Goal: Use online tool/utility: Utilize a website feature to perform a specific function

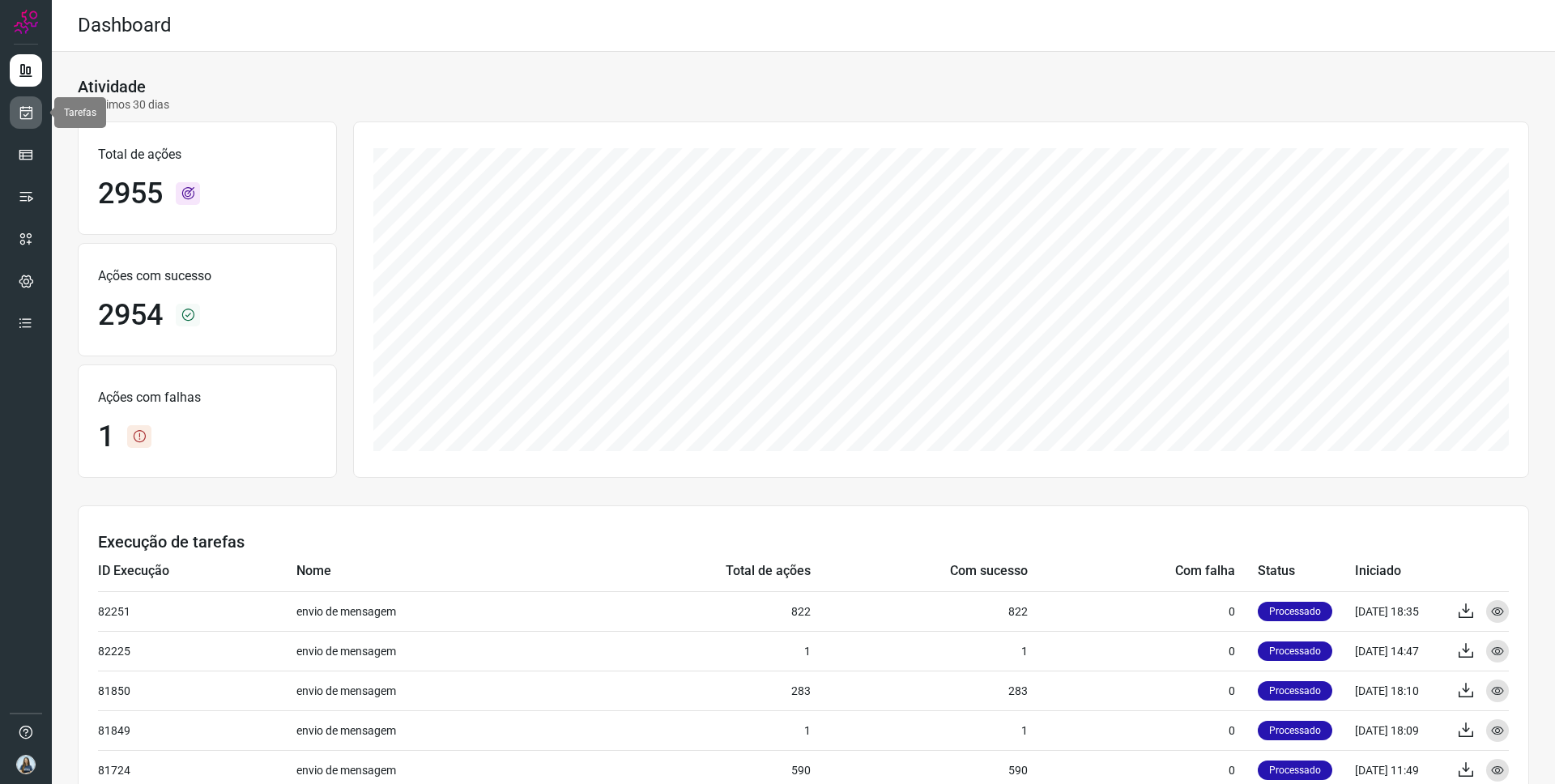
click at [35, 118] on link at bounding box center [25, 112] width 32 height 32
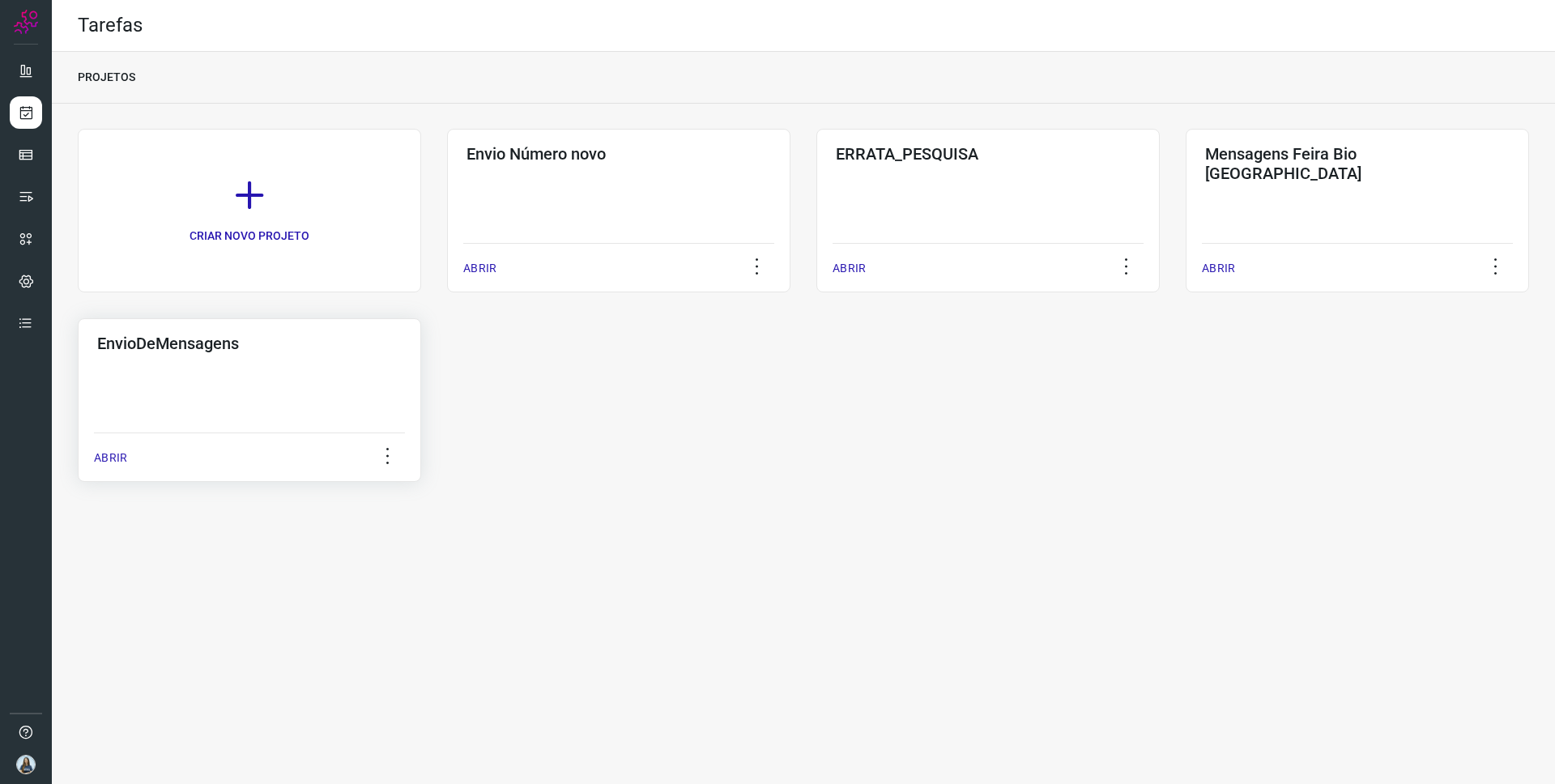
click at [191, 412] on div "EnvioDeMensagens ABRIR" at bounding box center [250, 400] width 343 height 164
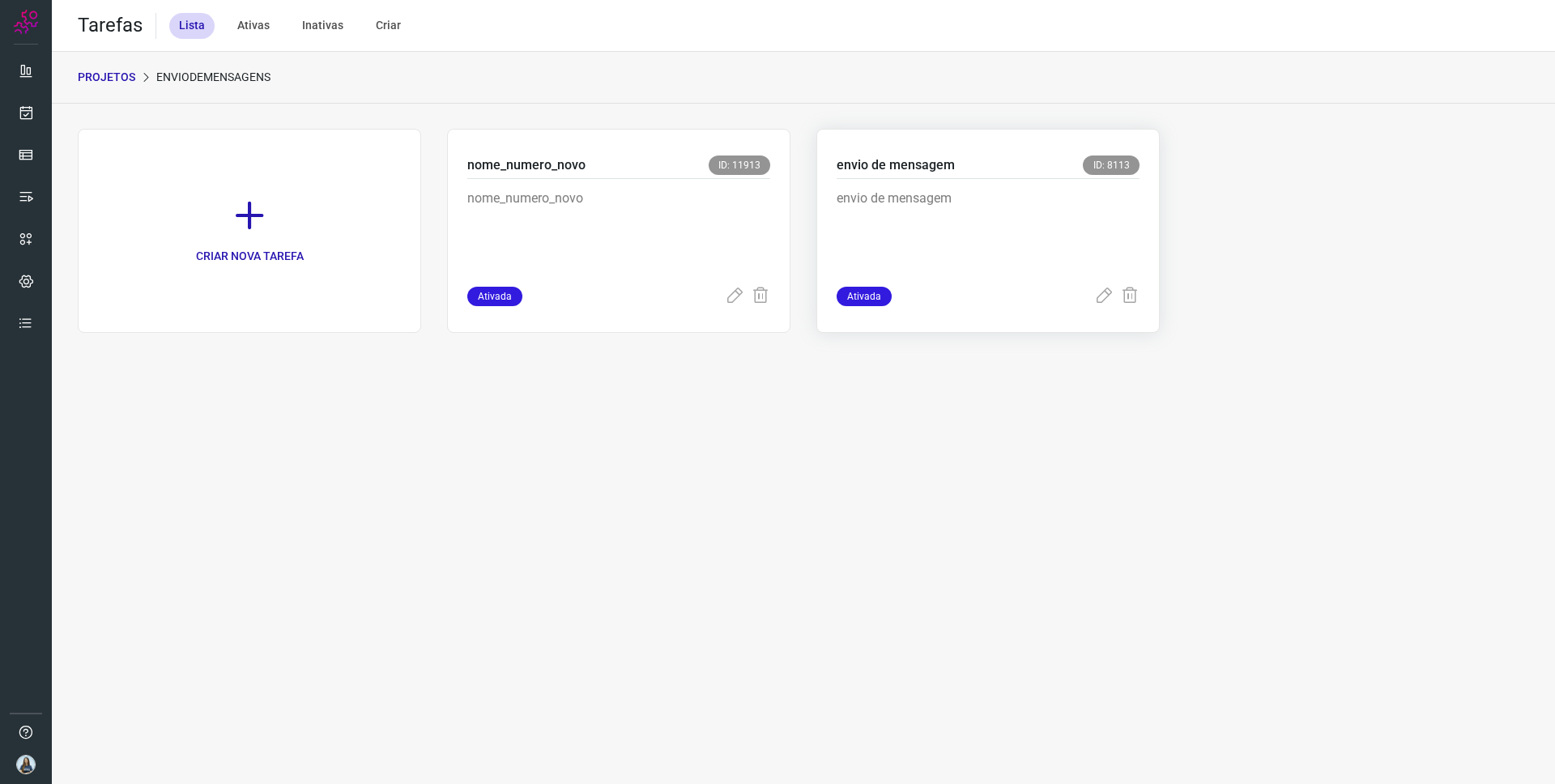
click at [914, 193] on p "envio de mensagem" at bounding box center [958, 228] width 243 height 81
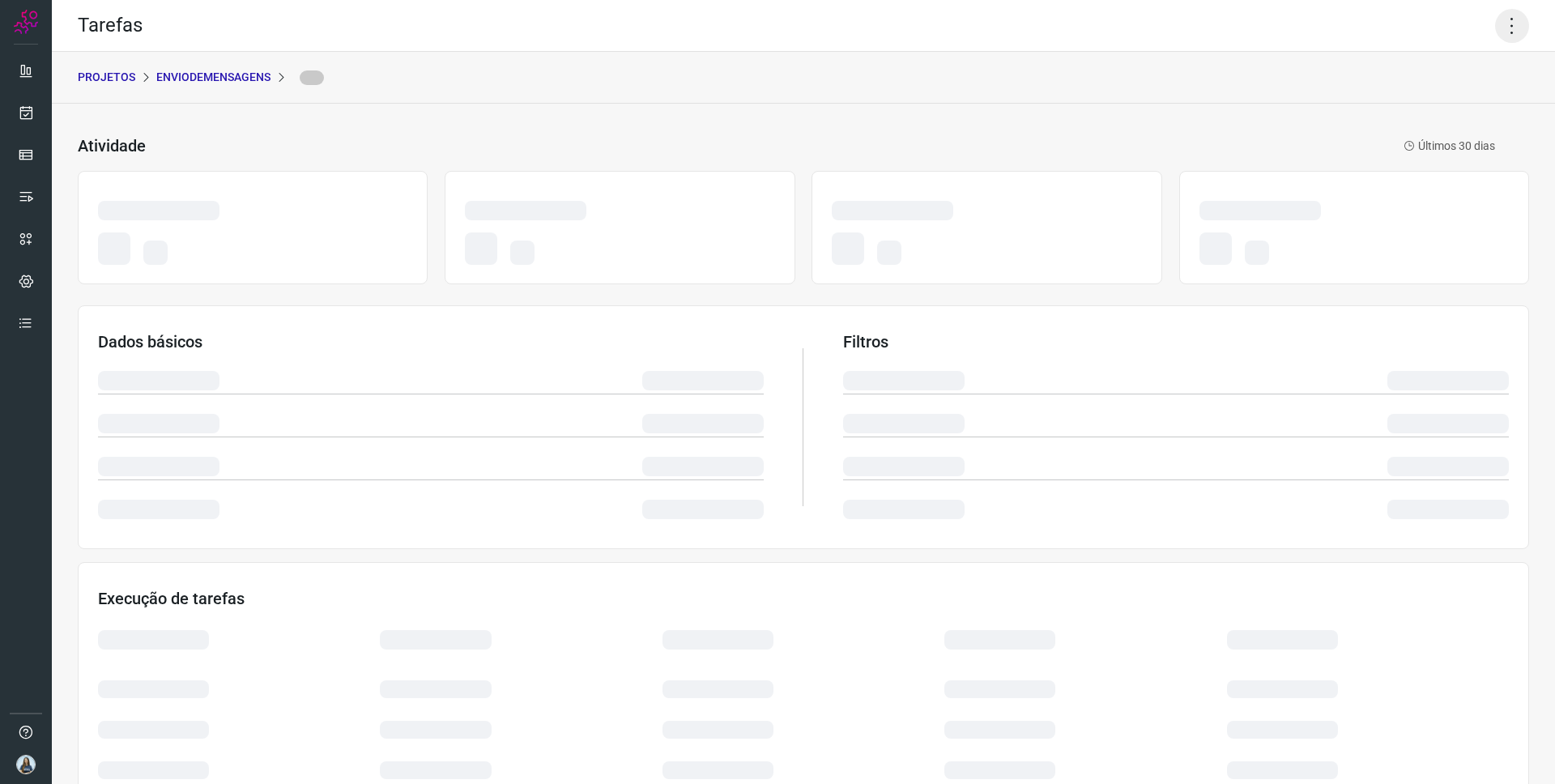
drag, startPoint x: 1516, startPoint y: 20, endPoint x: 1508, endPoint y: 42, distance: 23.4
click at [1515, 20] on icon at bounding box center [1512, 25] width 34 height 34
click at [1509, 31] on icon at bounding box center [1512, 25] width 34 height 34
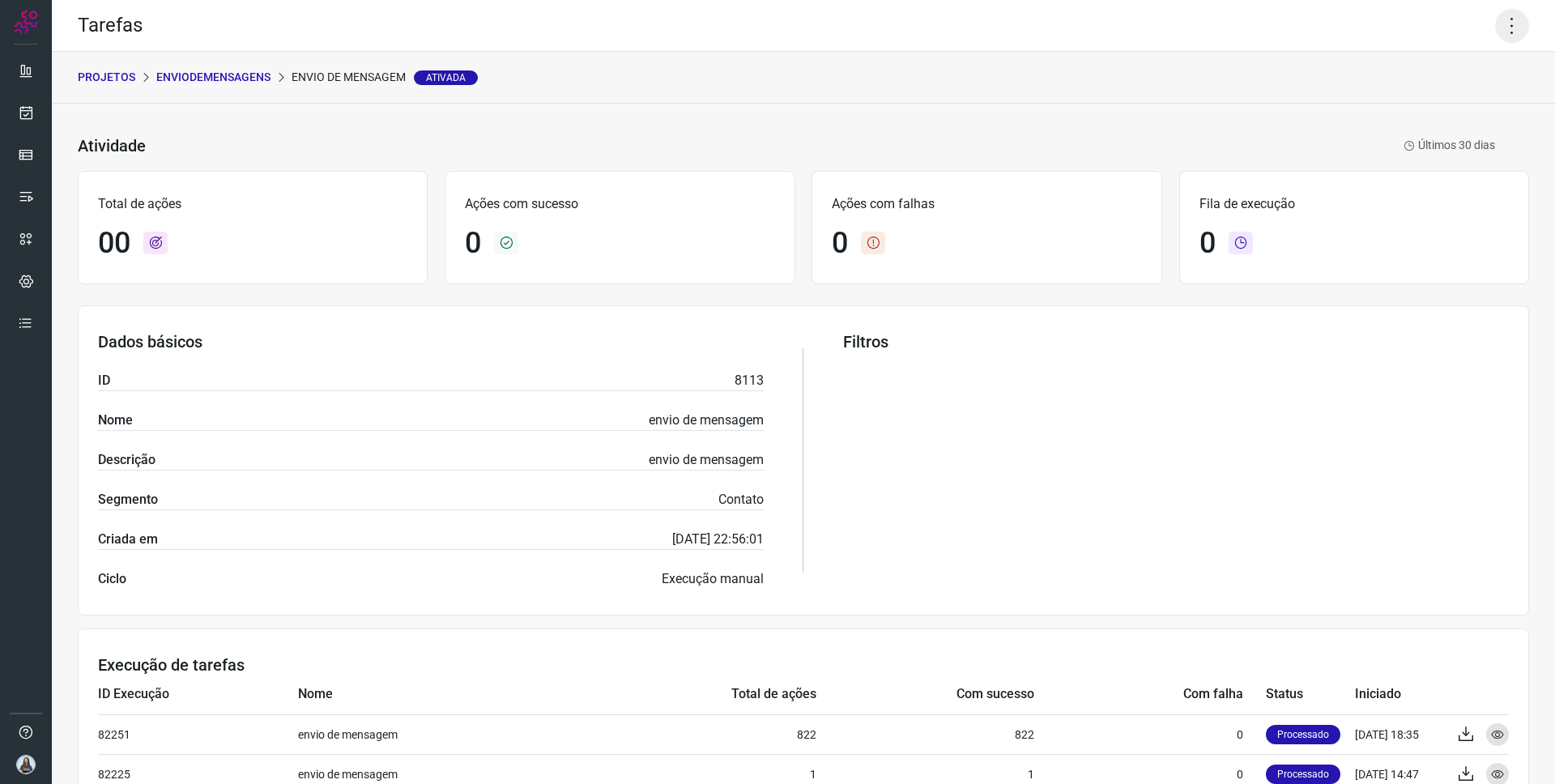
click at [1503, 34] on icon at bounding box center [1512, 25] width 34 height 34
click at [1453, 115] on li "Executar" at bounding box center [1455, 105] width 147 height 26
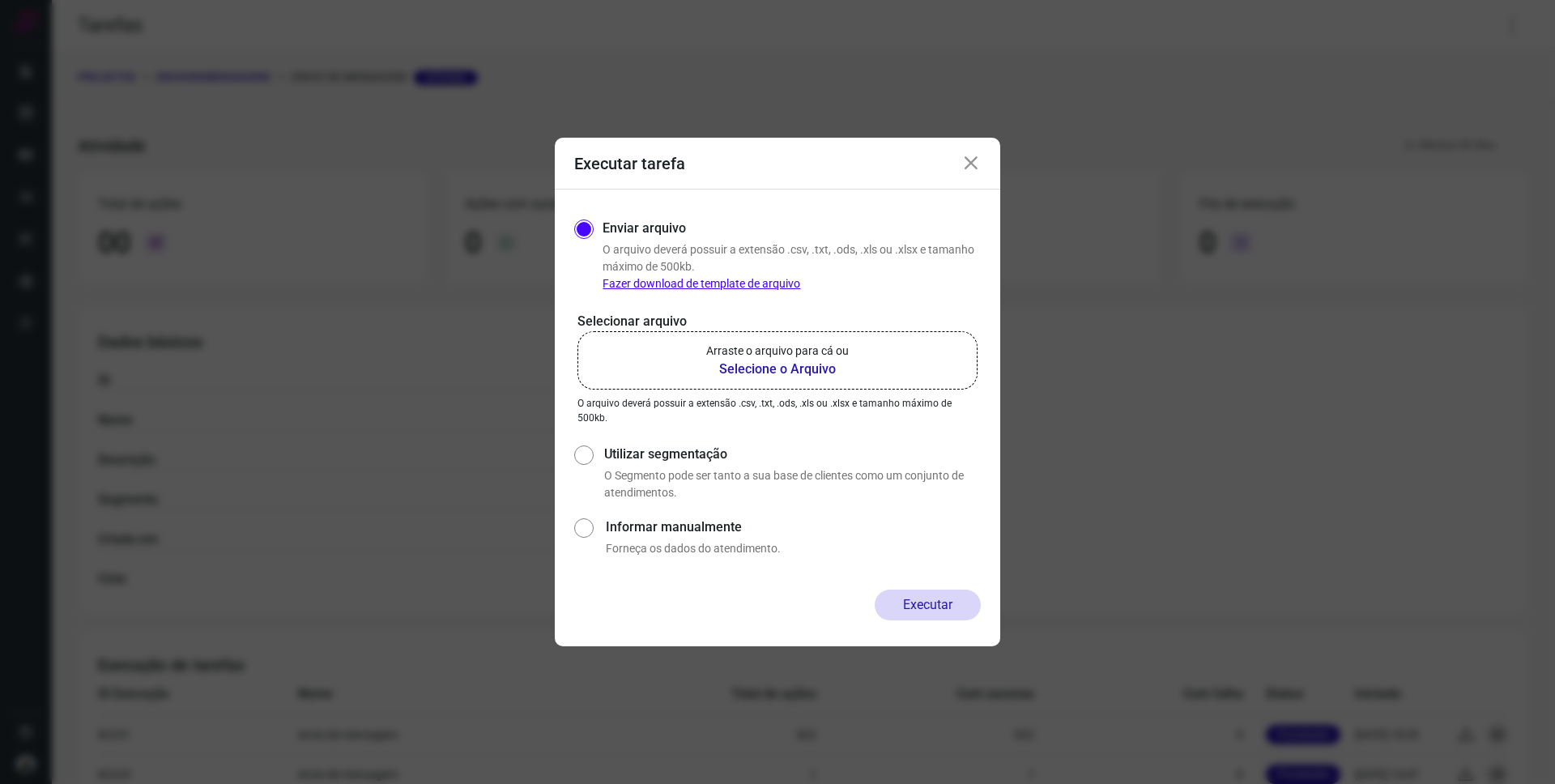
click at [753, 362] on b "Selecione o Arquivo" at bounding box center [778, 370] width 142 height 20
click at [0, 0] on input "Arraste o arquivo para cá ou Selecione o Arquivo" at bounding box center [0, 0] width 0 height 0
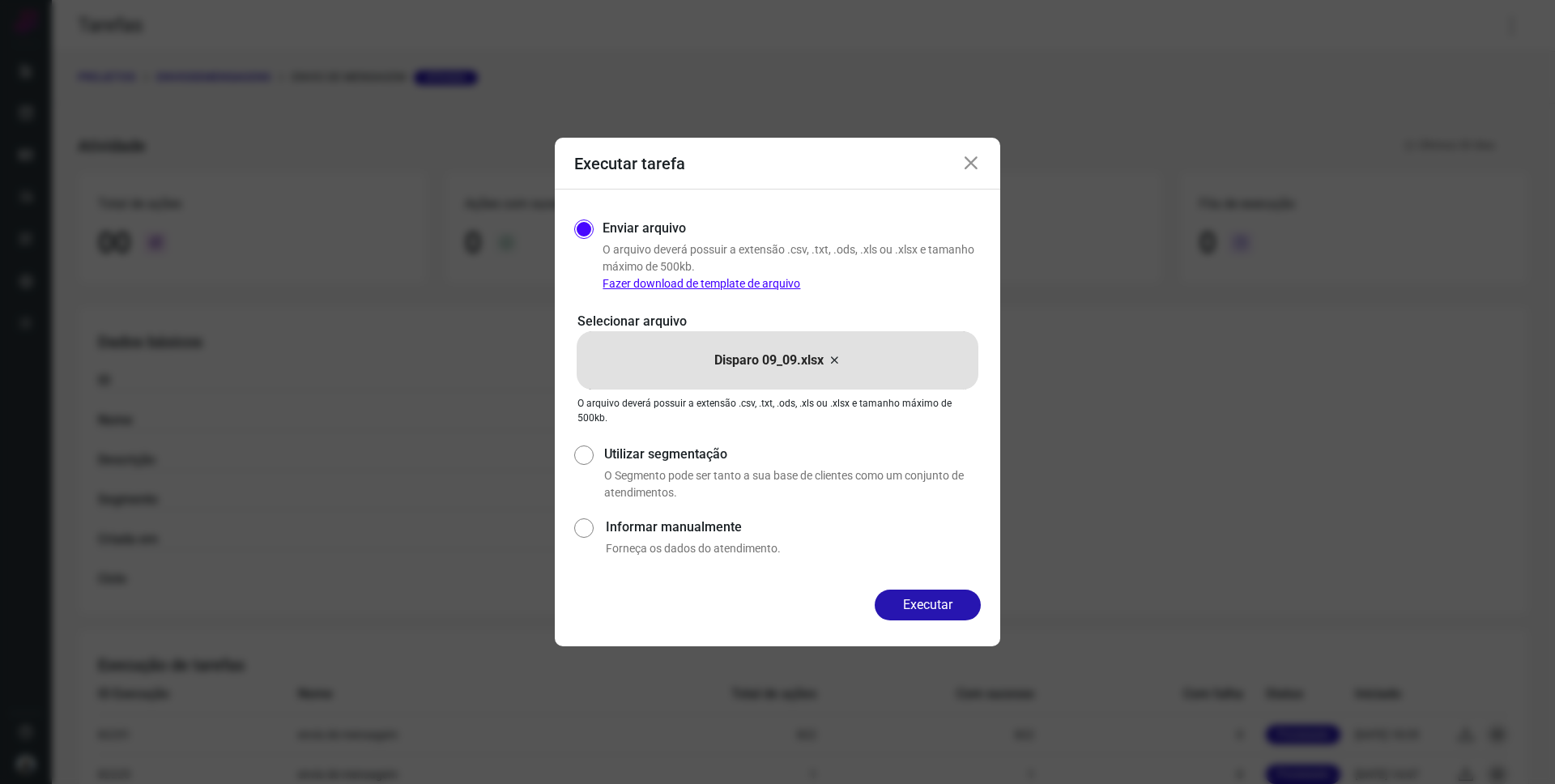
click at [966, 170] on icon at bounding box center [972, 164] width 20 height 20
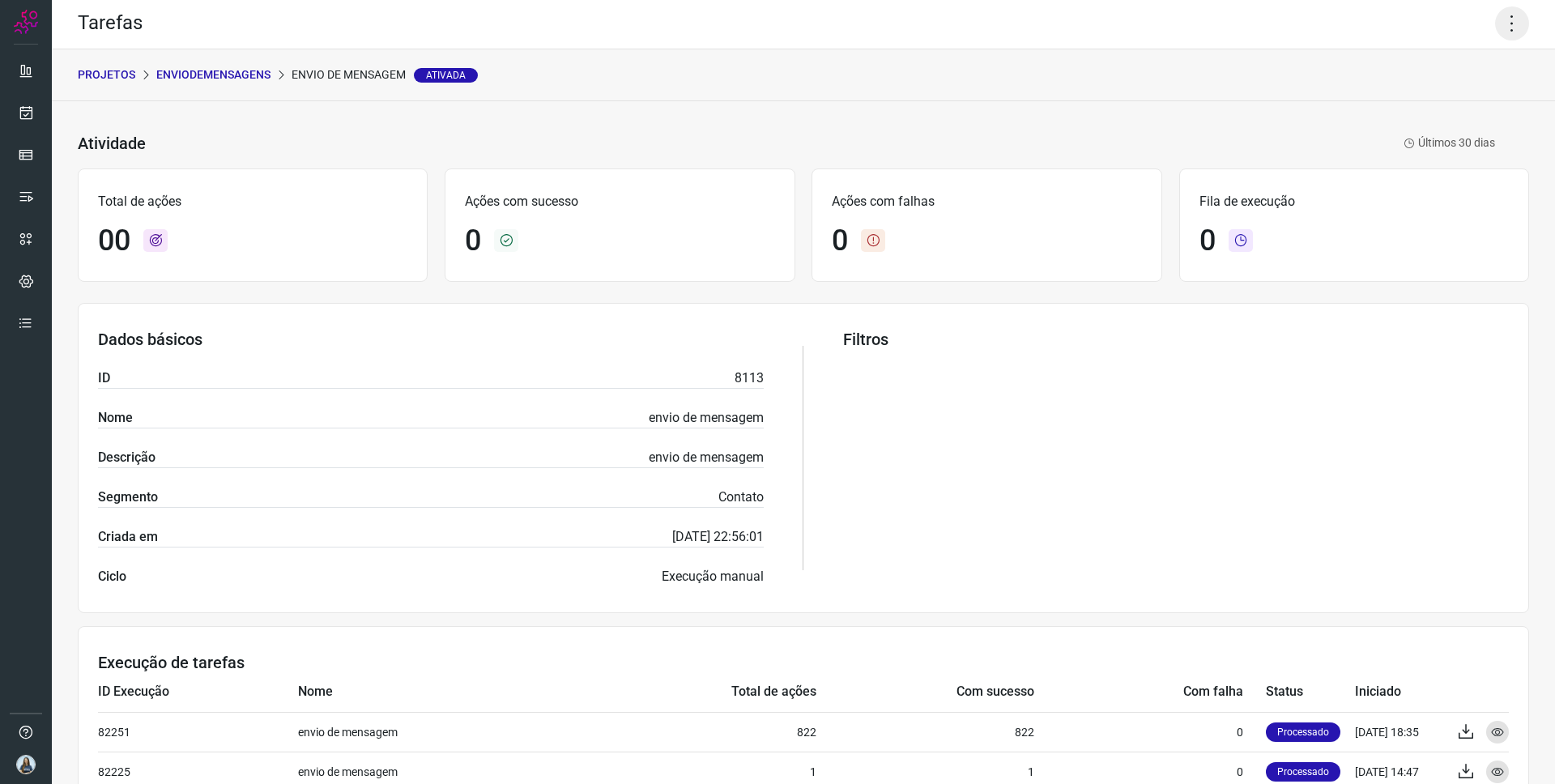
click at [1507, 36] on icon at bounding box center [1512, 23] width 34 height 34
click at [1439, 98] on li "Executar" at bounding box center [1455, 103] width 147 height 26
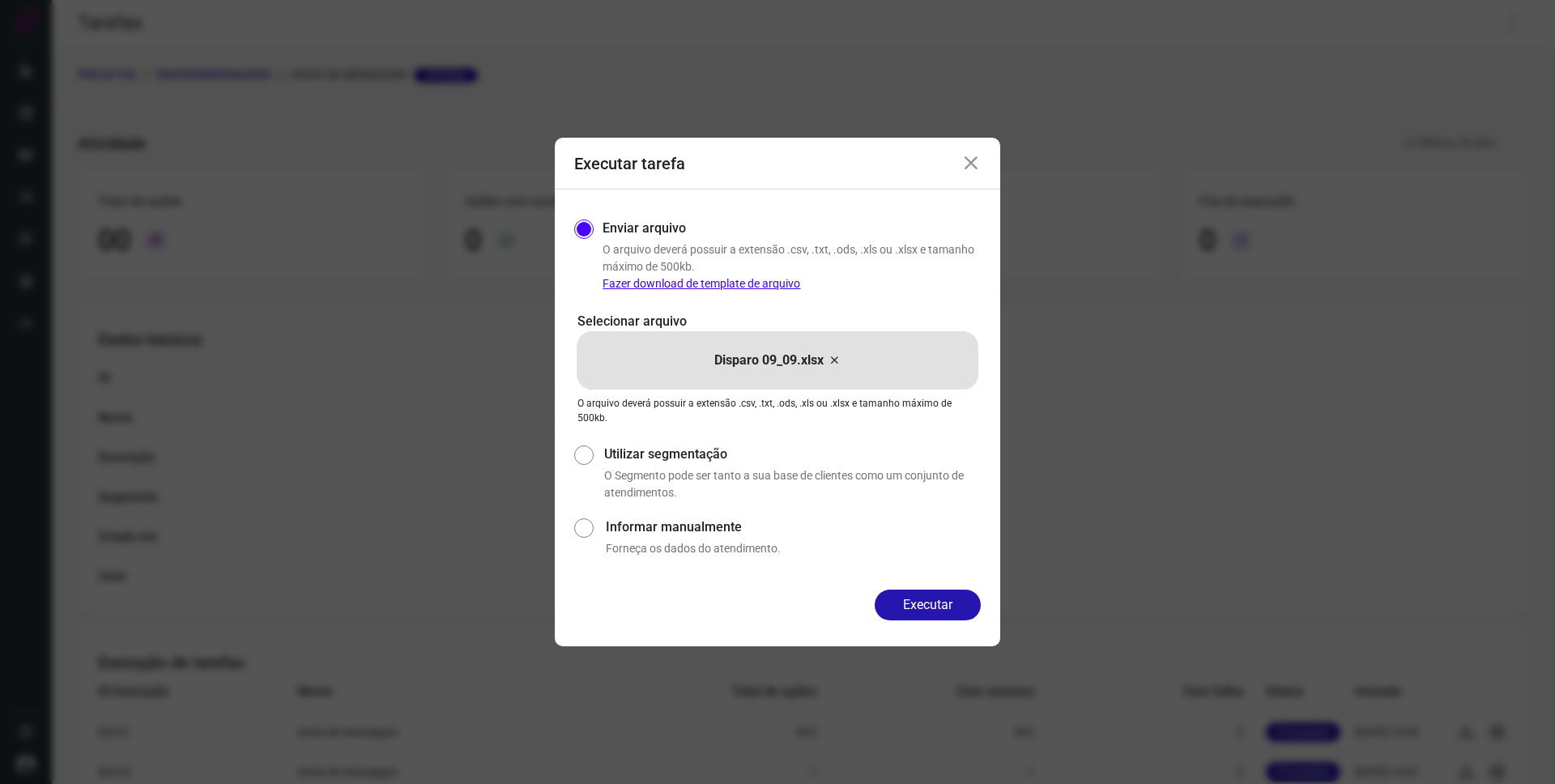
scroll to position [1, 0]
click at [835, 358] on icon at bounding box center [834, 360] width 13 height 20
click at [0, 0] on input "Disparo 09_09.xlsx" at bounding box center [0, 0] width 0 height 0
click at [934, 606] on button "Executar" at bounding box center [928, 605] width 106 height 31
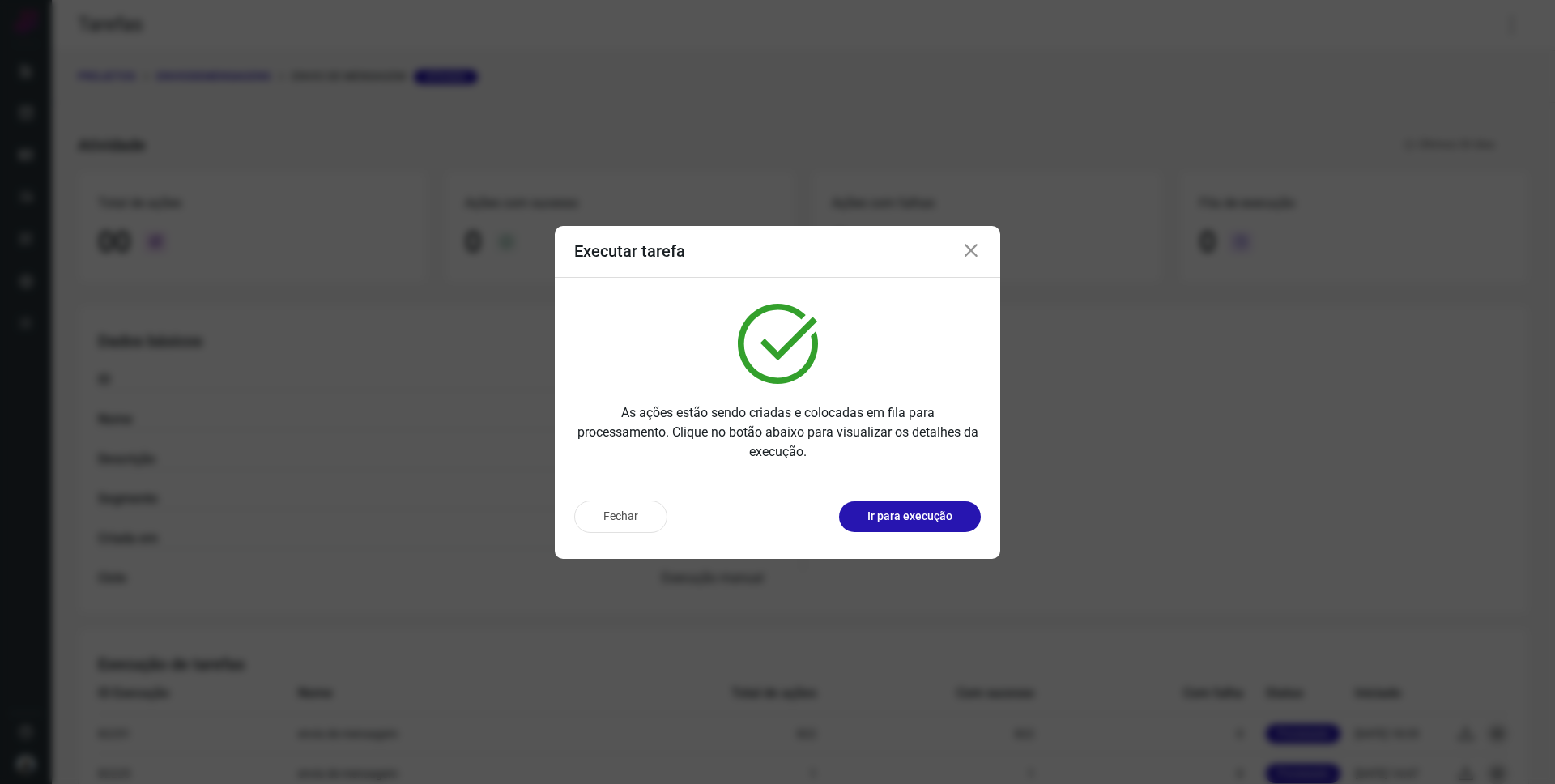
click at [983, 256] on div "Executar tarefa" at bounding box center [778, 252] width 446 height 52
drag, startPoint x: 978, startPoint y: 251, endPoint x: 1004, endPoint y: 241, distance: 27.9
click at [978, 252] on icon at bounding box center [972, 251] width 20 height 20
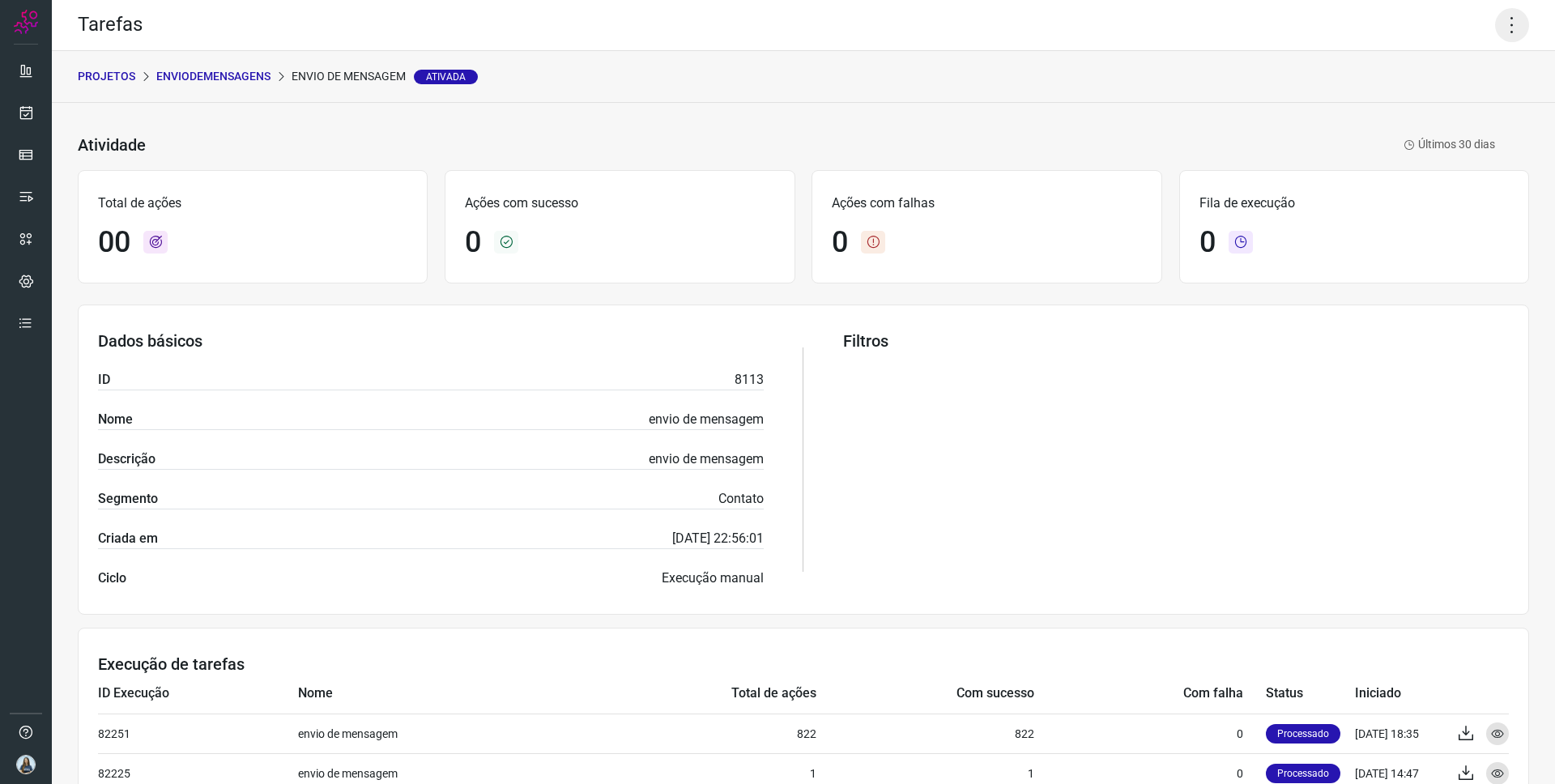
click at [1504, 36] on icon at bounding box center [1512, 24] width 34 height 34
click at [1417, 106] on li "Executar" at bounding box center [1455, 105] width 147 height 26
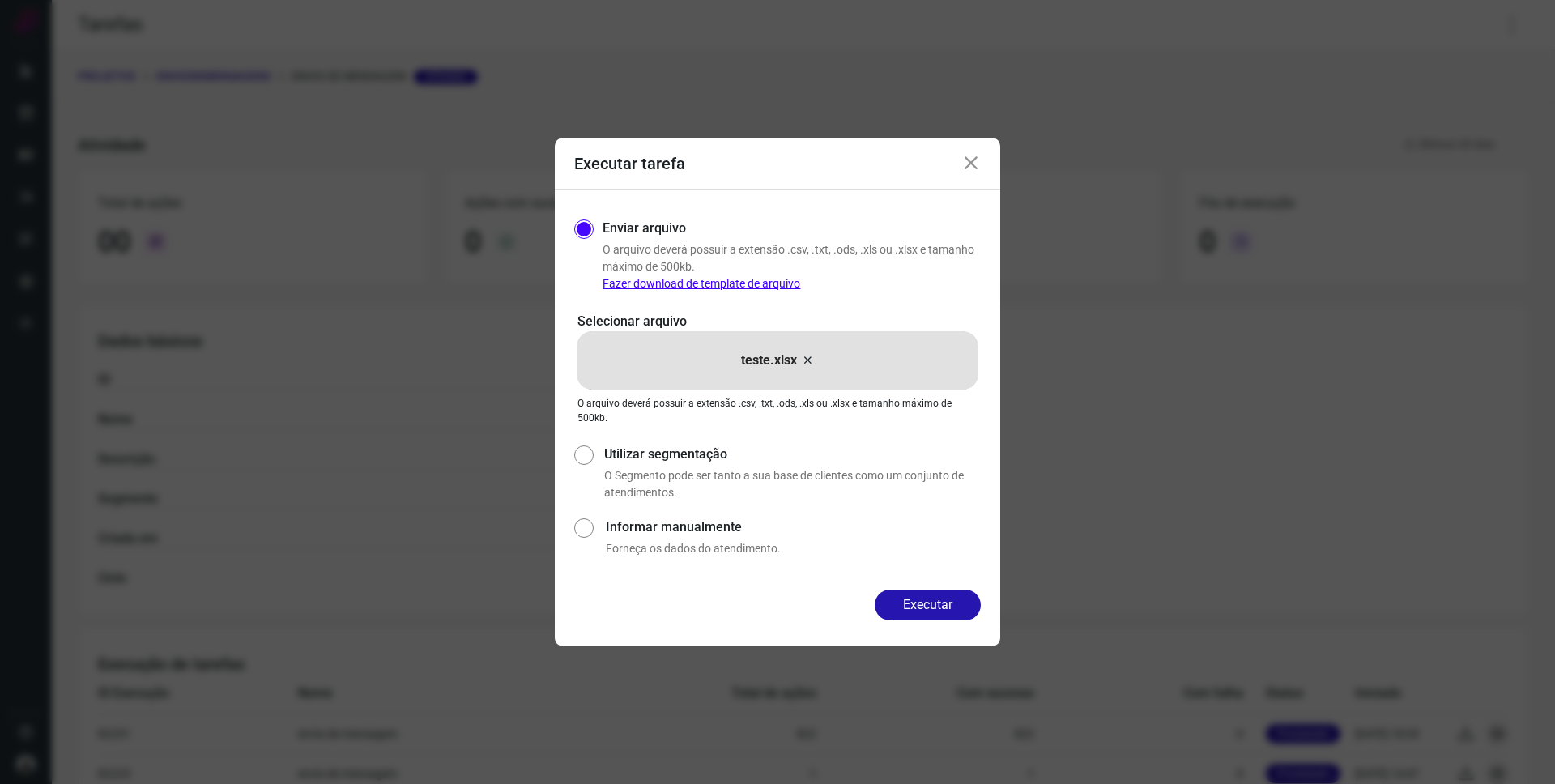
click at [812, 360] on icon at bounding box center [807, 360] width 13 height 20
click at [0, 0] on input "teste.xlsx" at bounding box center [0, 0] width 0 height 0
click at [911, 605] on button "Executar" at bounding box center [928, 605] width 106 height 31
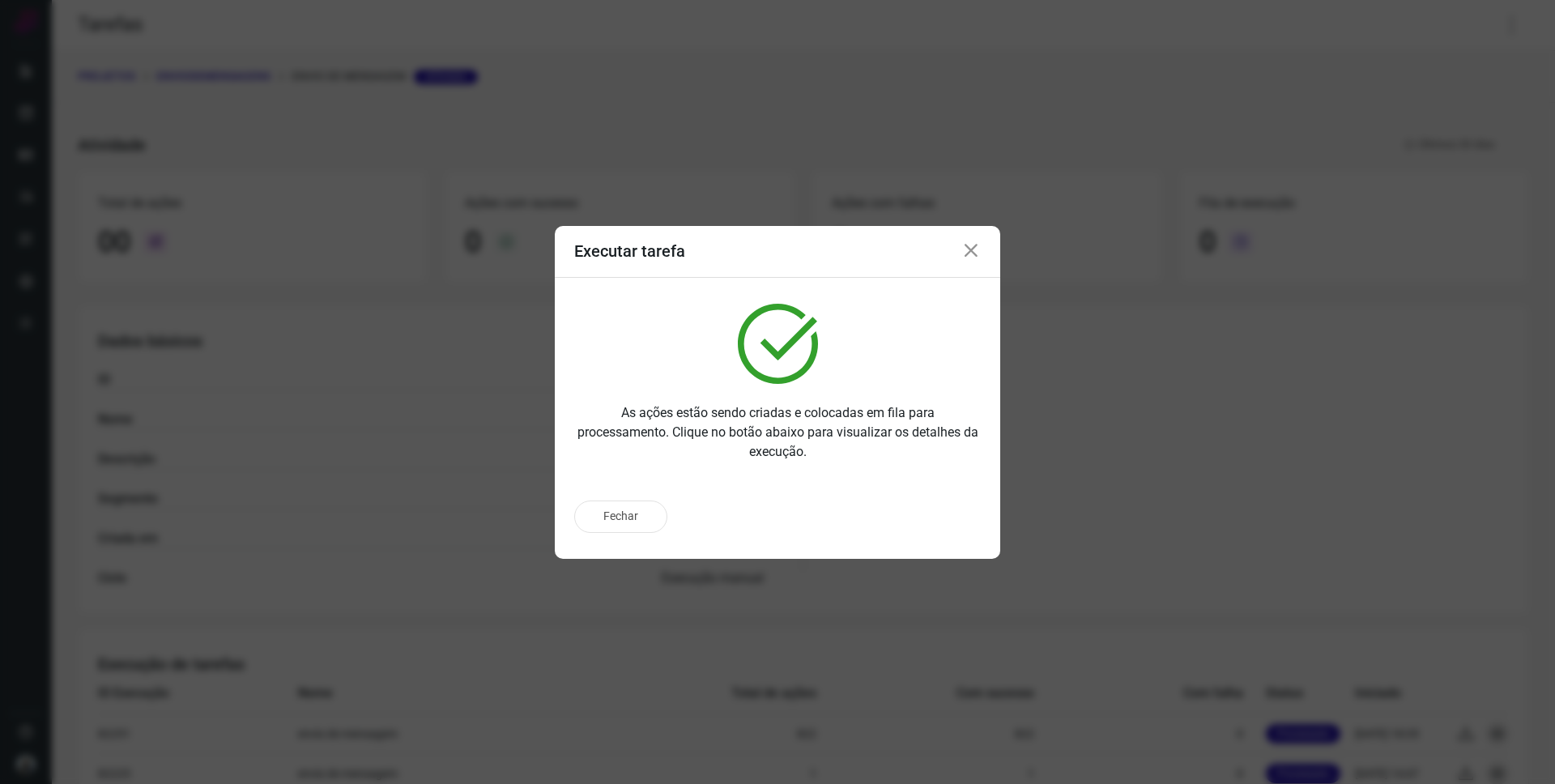
click at [977, 254] on icon at bounding box center [972, 251] width 20 height 20
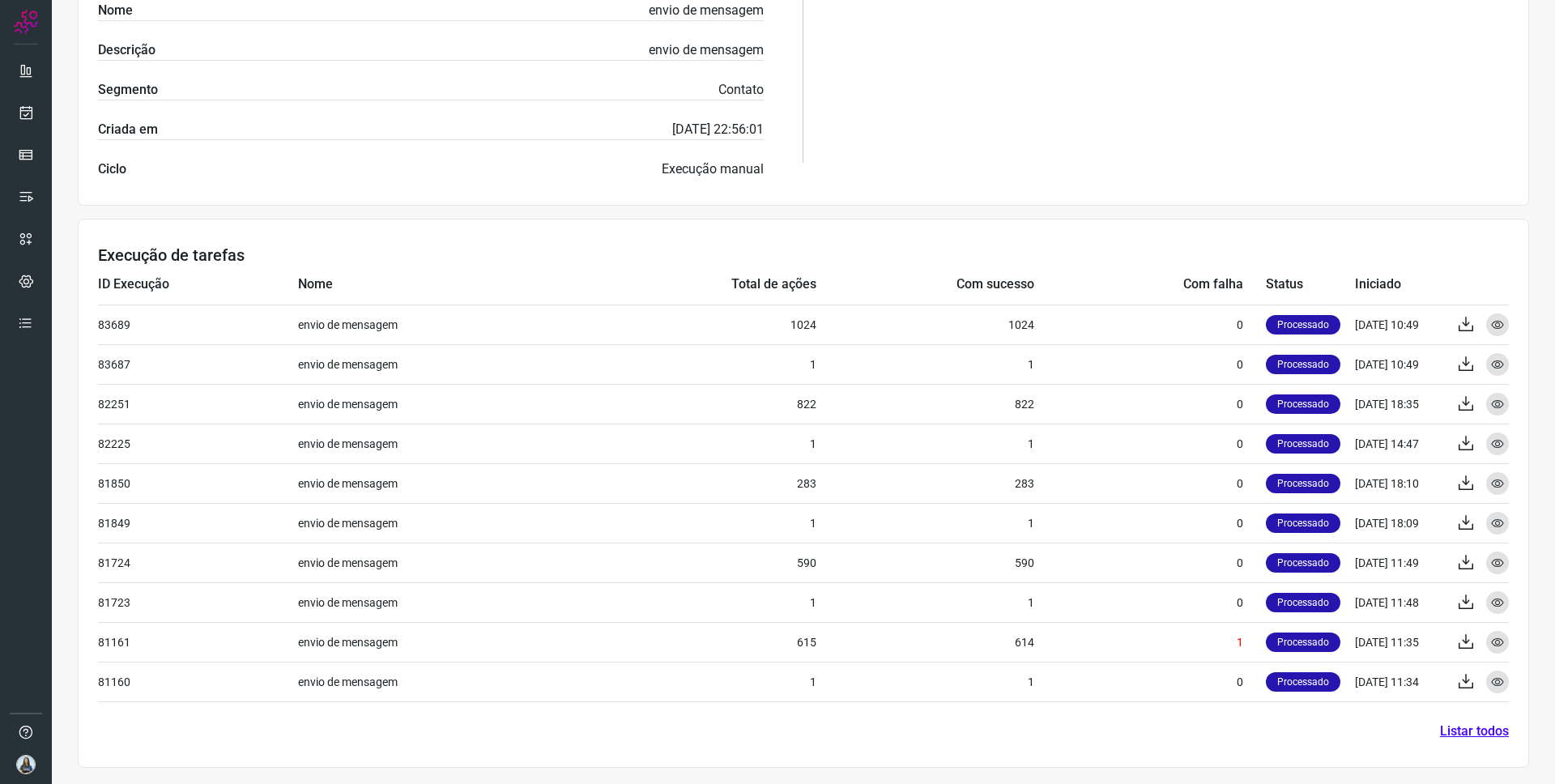
scroll to position [409, 0]
